Goal: Check status

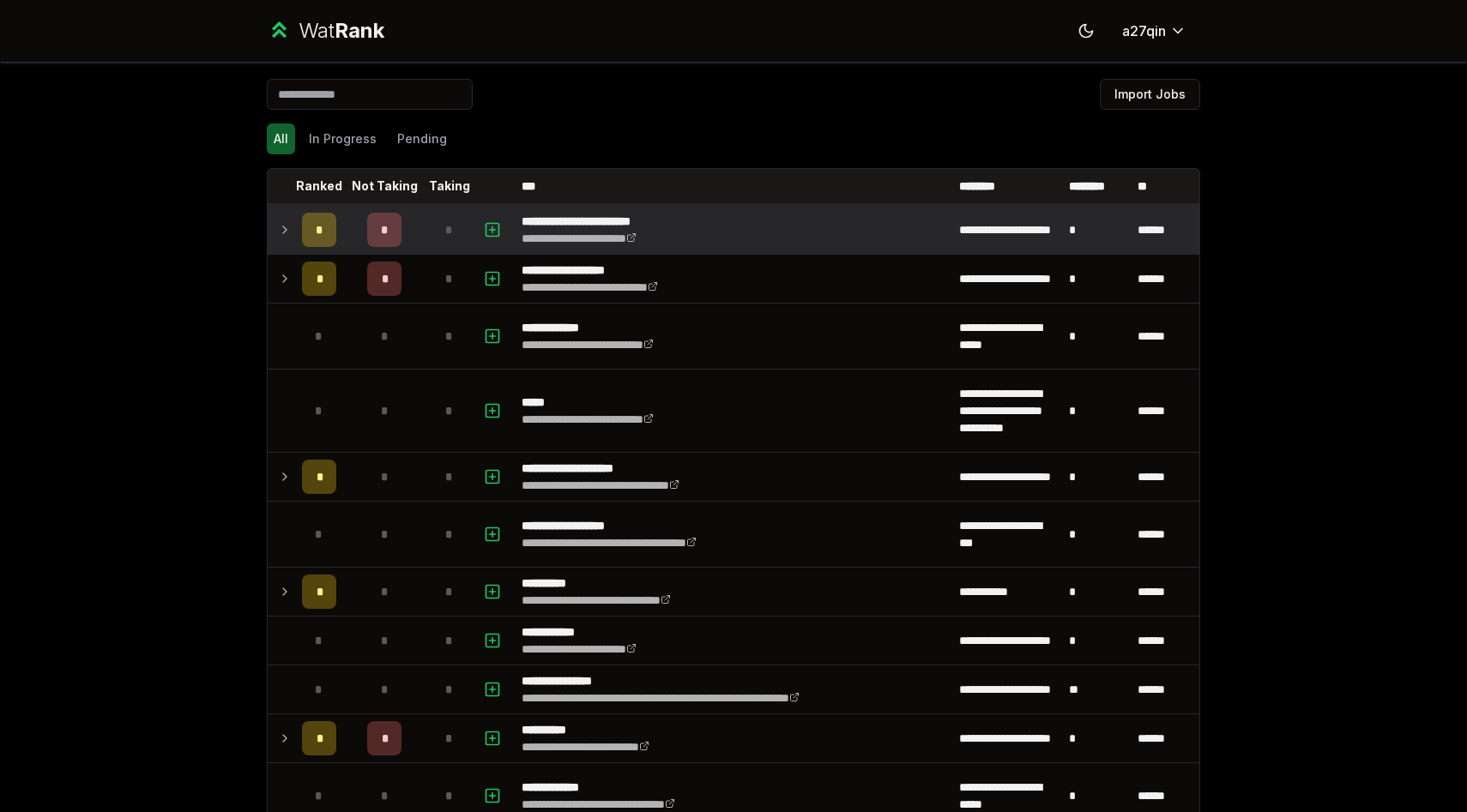
click at [282, 220] on icon at bounding box center [285, 230] width 14 height 20
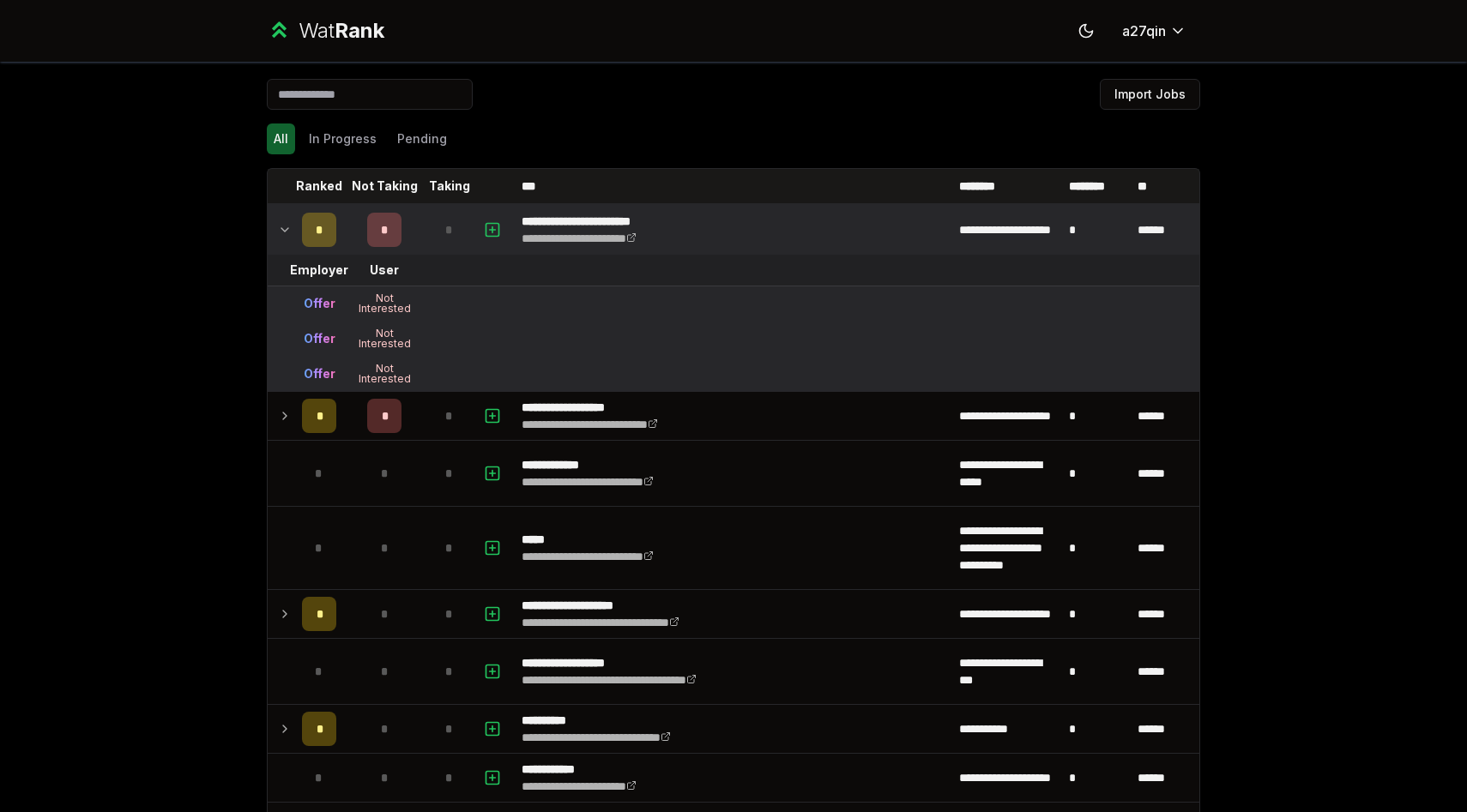
click at [160, 398] on div "**********" at bounding box center [734, 406] width 1467 height 812
click at [288, 228] on icon at bounding box center [284, 230] width 6 height 4
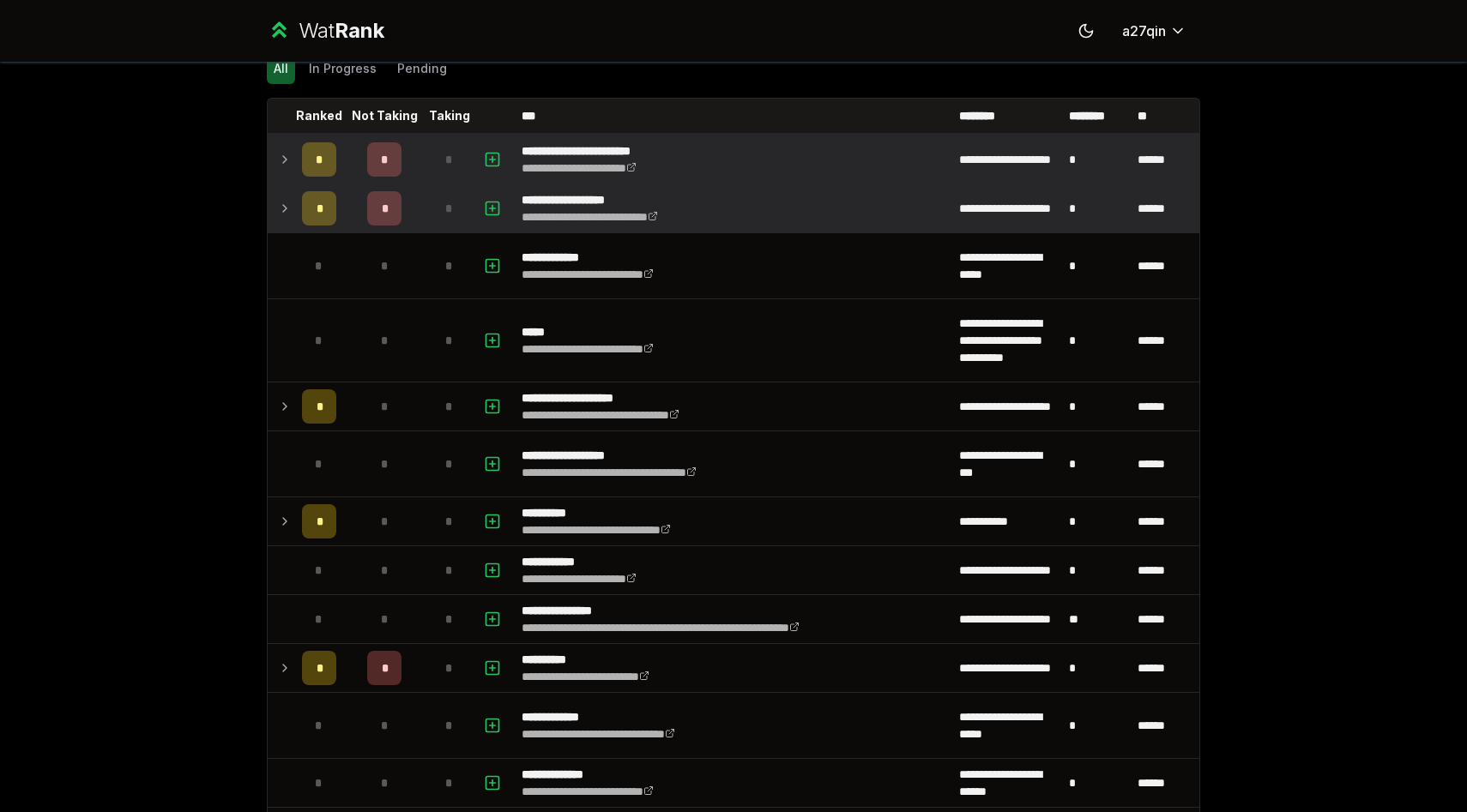
scroll to position [263, 0]
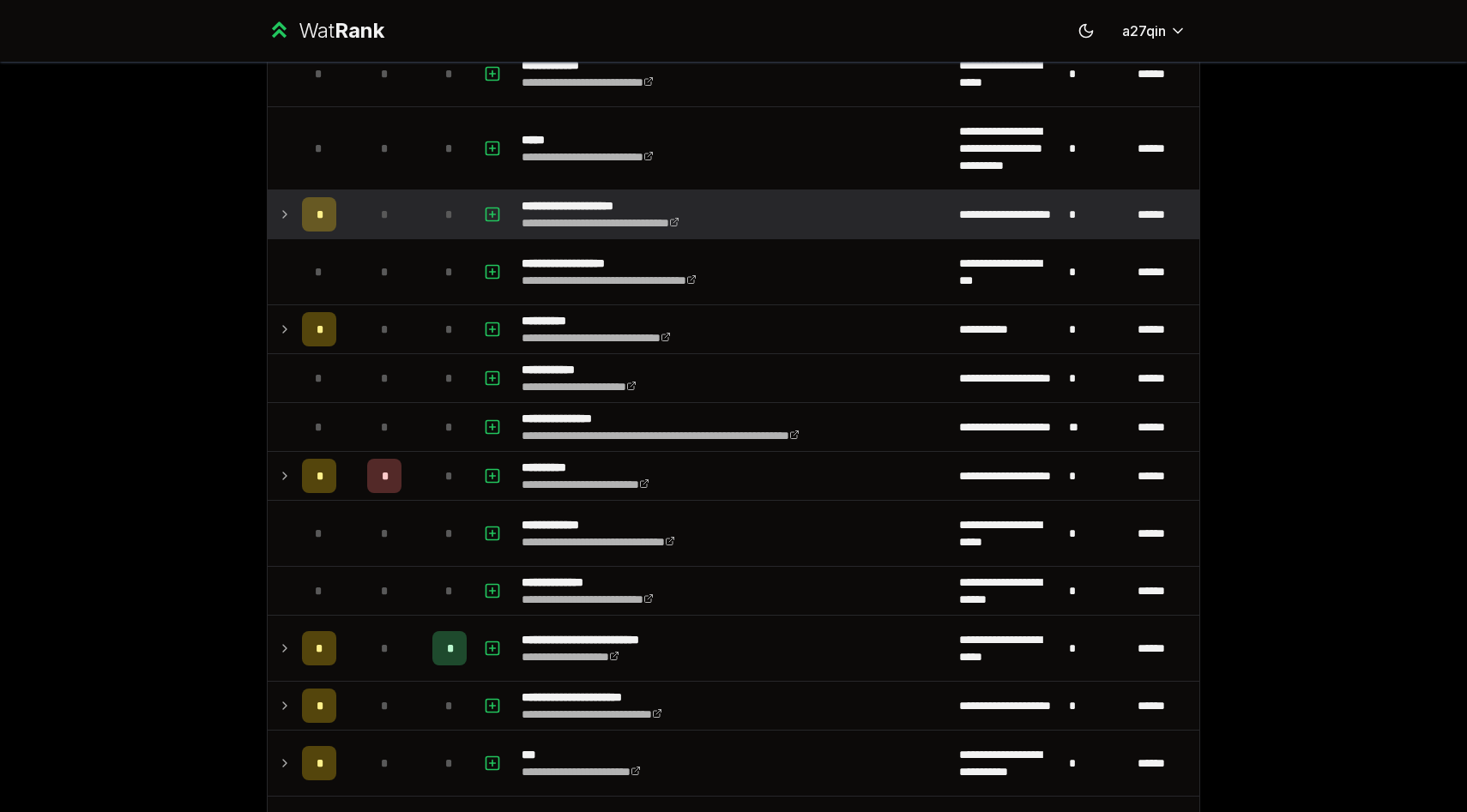
click at [282, 214] on icon at bounding box center [285, 214] width 14 height 20
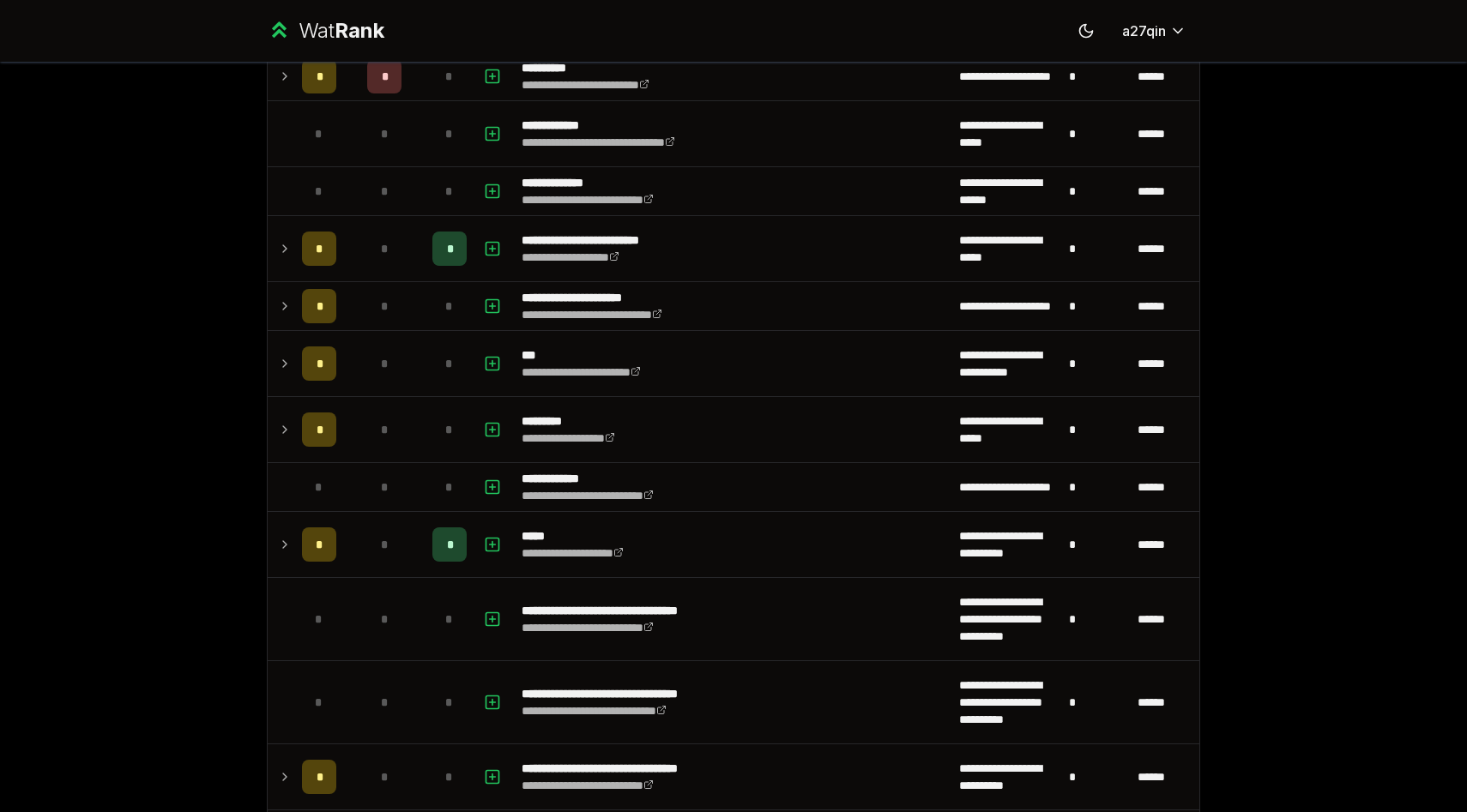
scroll to position [727, 0]
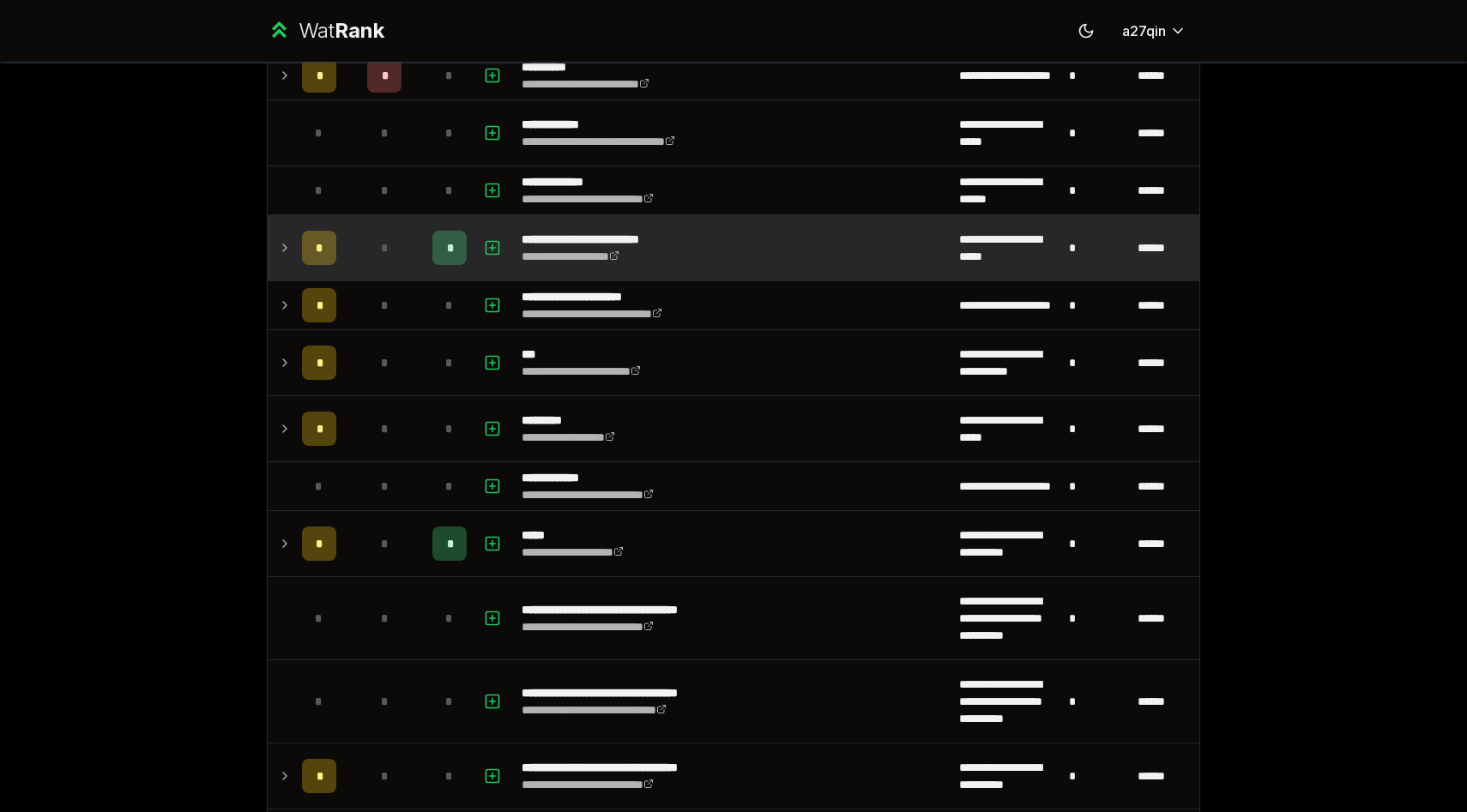
click at [283, 244] on icon at bounding box center [285, 247] width 4 height 6
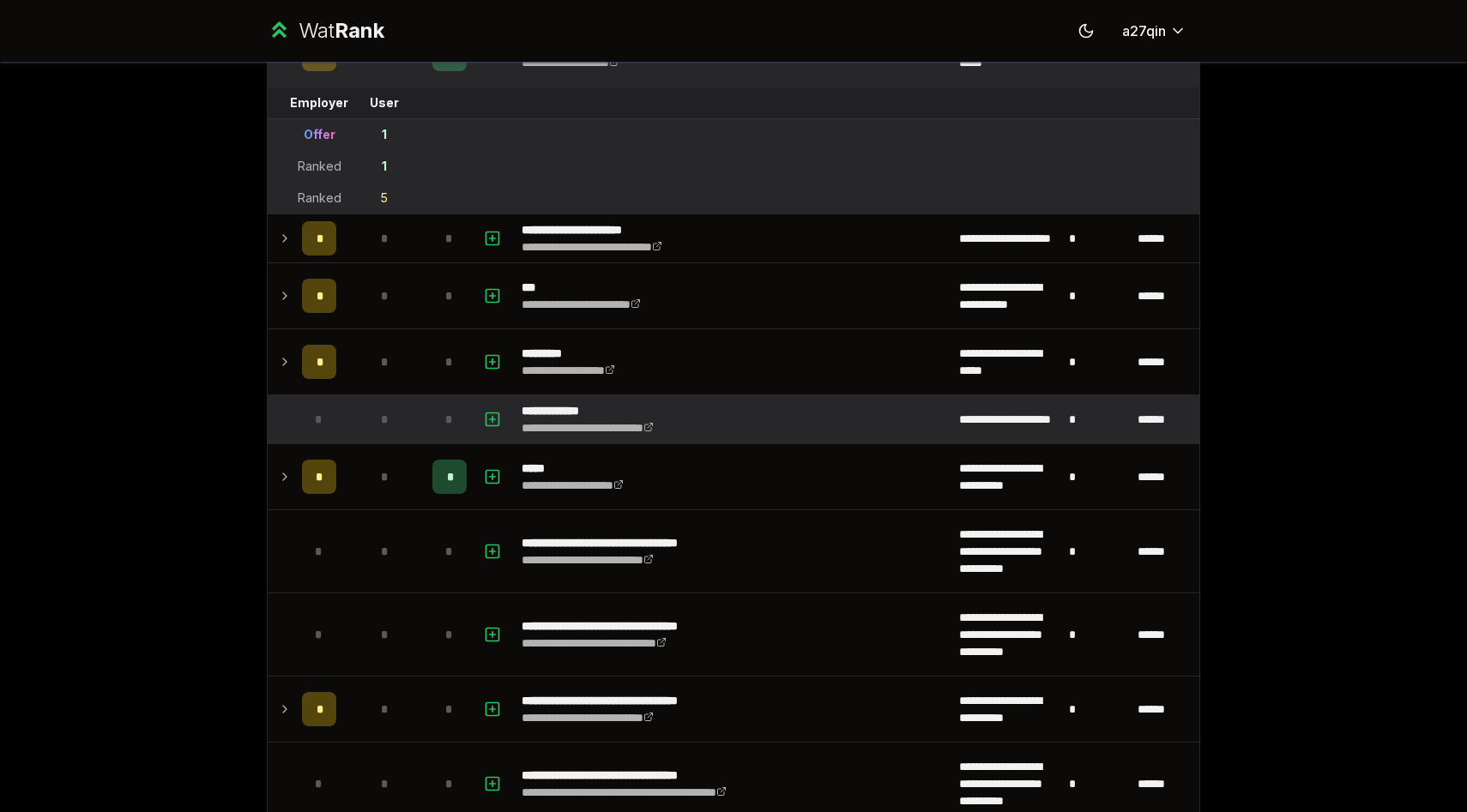
scroll to position [975, 0]
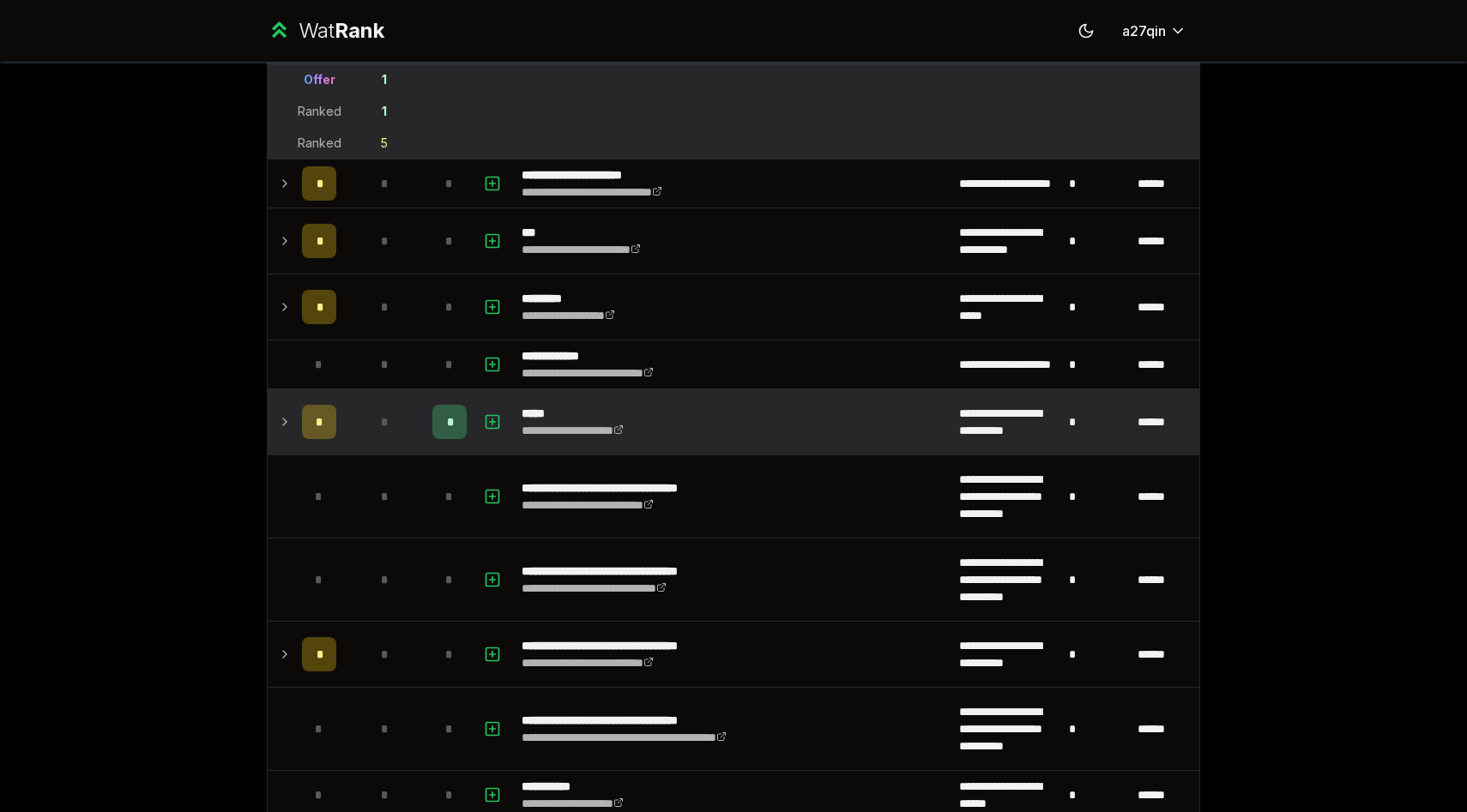
click at [277, 428] on td at bounding box center [281, 421] width 27 height 65
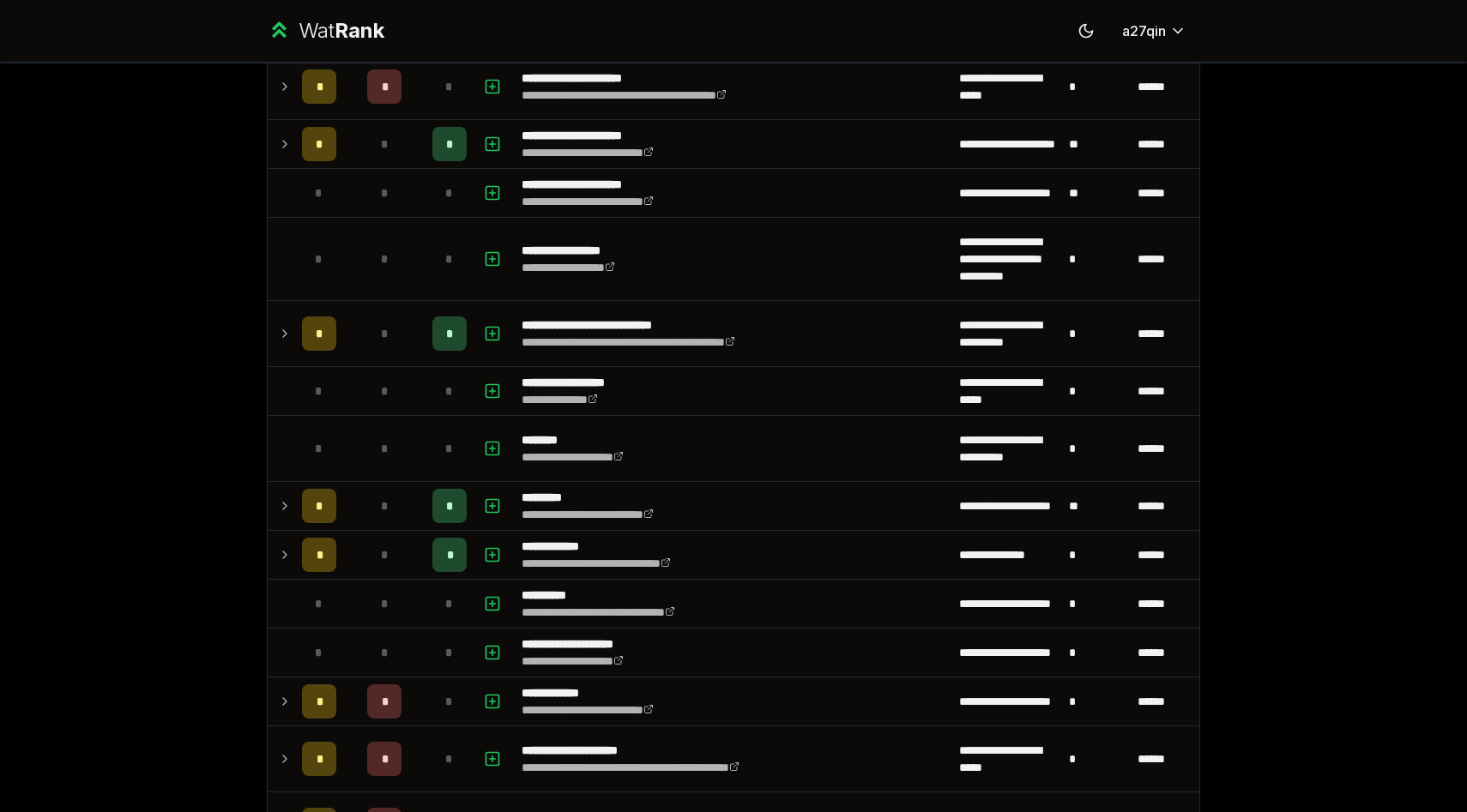
scroll to position [3225, 0]
